Goal: Task Accomplishment & Management: Use online tool/utility

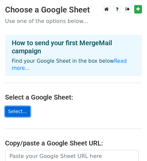
click at [11, 106] on link "Select..." at bounding box center [17, 111] width 25 height 10
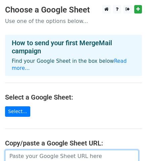
click at [27, 151] on input "url" at bounding box center [72, 156] width 134 height 13
paste input "[URL][DOMAIN_NAME]"
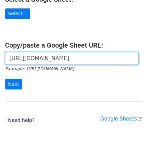
scroll to position [101, 0]
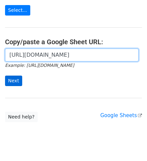
type input "[URL][DOMAIN_NAME]"
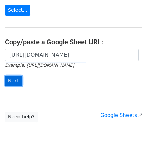
click at [20, 76] on input "Next" at bounding box center [13, 81] width 17 height 10
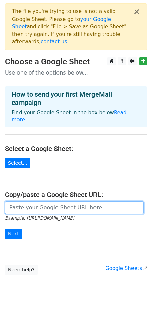
click at [93, 201] on input "url" at bounding box center [74, 207] width 139 height 13
paste input "https://docs.google.com/spreadsheets/d/1fNEfQIUefCJzoLkghIzFuXZ6z9NRETu_08pY-ze…"
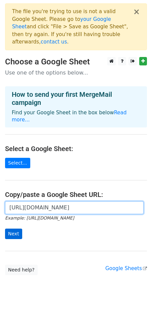
type input "https://docs.google.com/spreadsheets/d/1fNEfQIUefCJzoLkghIzFuXZ6z9NRETu_08pY-ze…"
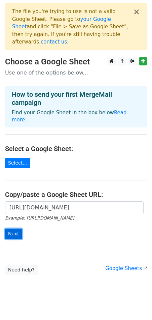
scroll to position [0, 0]
click at [15, 229] on input "Next" at bounding box center [13, 234] width 17 height 10
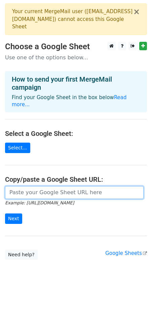
click at [61, 186] on input "url" at bounding box center [74, 192] width 139 height 13
paste input "https://docs.google.com/spreadsheets/d/1fNEfQIUefCJzoLkghIzFuXZ6z9NRETu_08pY-ze…"
type input "https://docs.google.com/spreadsheets/d/1fNEfQIUefCJzoLkghIzFuXZ6z9NRETu_08pY-ze…"
click at [5, 213] on input "Next" at bounding box center [13, 218] width 17 height 10
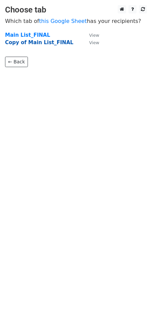
click at [24, 43] on strong "Copy of Main List_FINAL" at bounding box center [39, 42] width 68 height 6
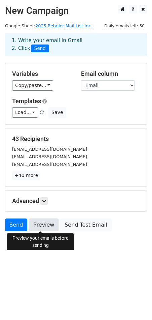
click at [41, 227] on link "Preview" at bounding box center [44, 224] width 30 height 13
